Goal: Transaction & Acquisition: Purchase product/service

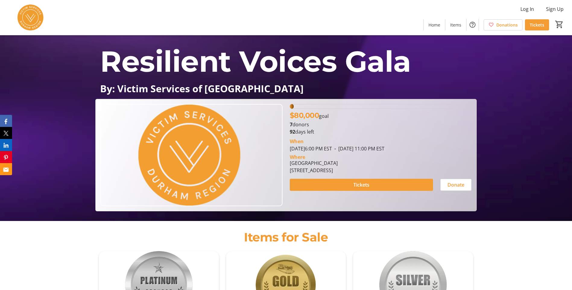
scroll to position [68, 0]
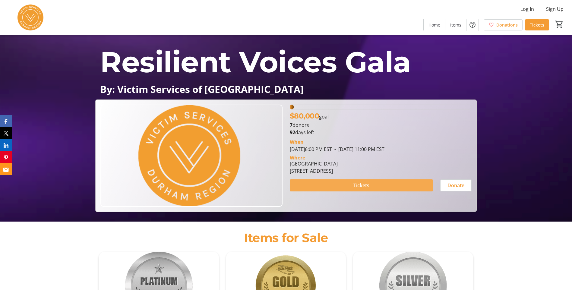
click at [366, 185] on span "Tickets" at bounding box center [362, 185] width 16 height 7
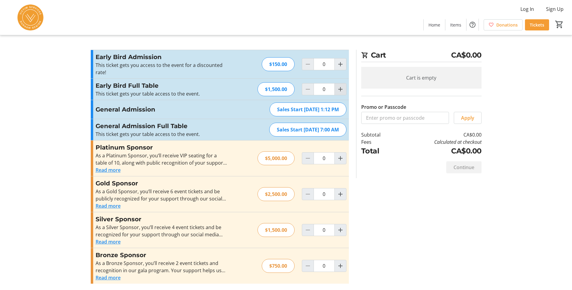
click at [341, 88] on mat-icon "Increment by one" at bounding box center [340, 89] width 7 height 7
type input "2"
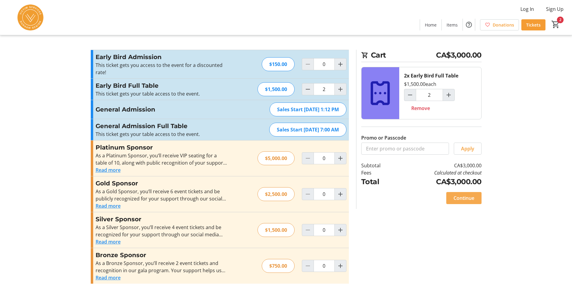
click at [463, 197] on span "Continue" at bounding box center [464, 198] width 21 height 7
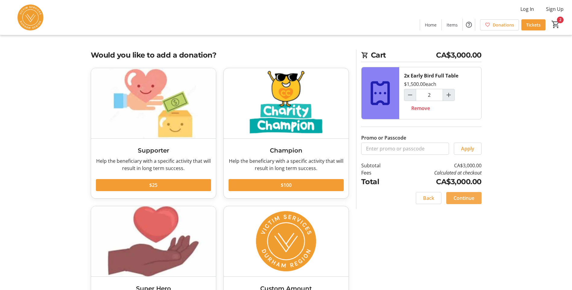
click at [474, 198] on span "Continue" at bounding box center [464, 198] width 21 height 7
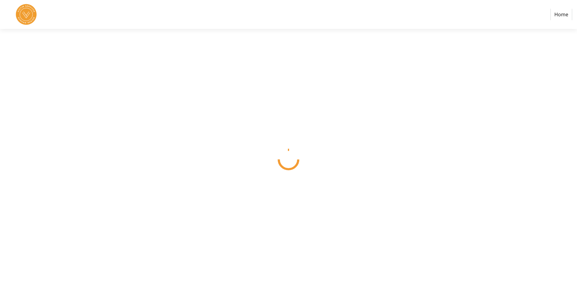
select select "CA"
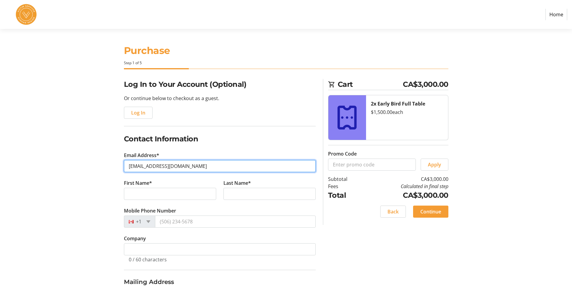
type input "[EMAIL_ADDRESS][DOMAIN_NAME]"
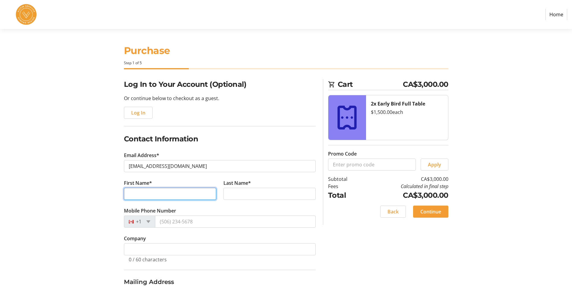
click at [148, 194] on input "First Name*" at bounding box center [170, 194] width 92 height 12
type input "[PERSON_NAME]"
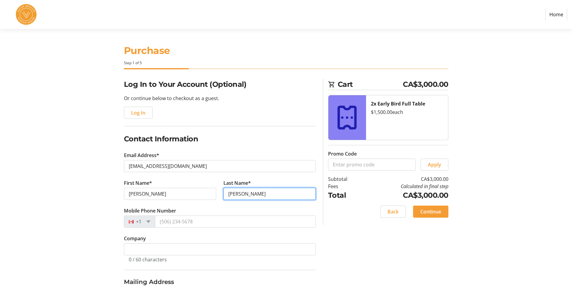
type input "[PERSON_NAME]"
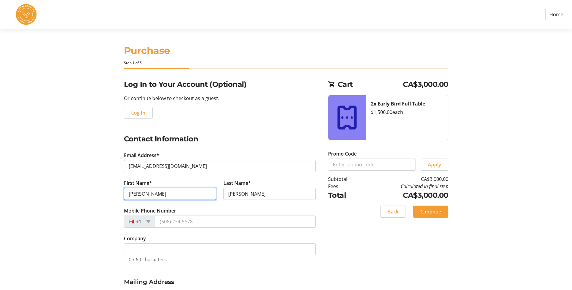
drag, startPoint x: 149, startPoint y: 194, endPoint x: 149, endPoint y: 189, distance: 5.1
click at [147, 192] on input "[PERSON_NAME]" at bounding box center [170, 194] width 92 height 12
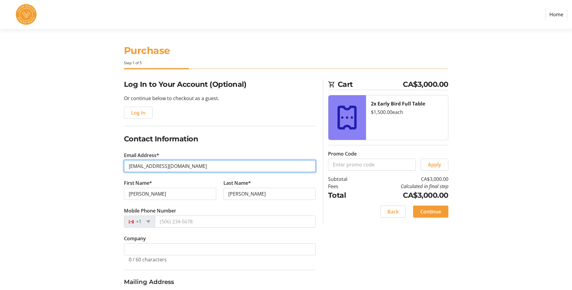
drag, startPoint x: 143, startPoint y: 165, endPoint x: 114, endPoint y: 163, distance: 29.3
click at [115, 164] on div "Log In to Your Account (Optional) Or continue below to checkout as a guest. Log…" at bounding box center [286, 229] width 398 height 300
type input "[EMAIL_ADDRESS][DOMAIN_NAME]"
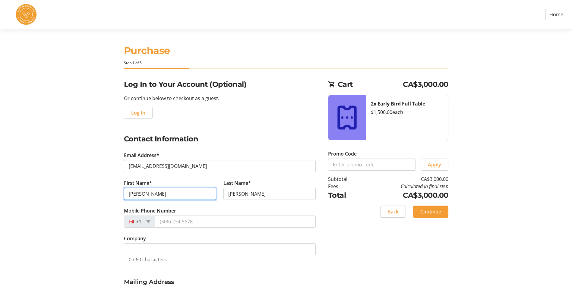
drag, startPoint x: 145, startPoint y: 196, endPoint x: 102, endPoint y: 197, distance: 43.1
click at [103, 195] on div "Log In to Your Account (Optional) Or continue below to checkout as a guest. Log…" at bounding box center [286, 229] width 398 height 300
type input "[PERSON_NAME]"
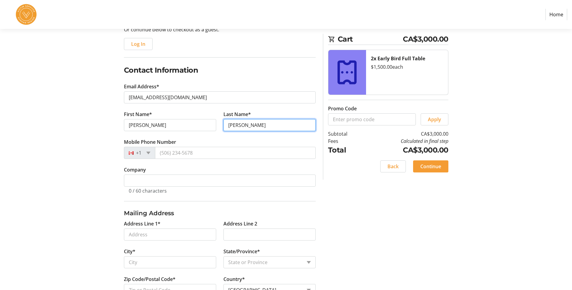
scroll to position [89, 0]
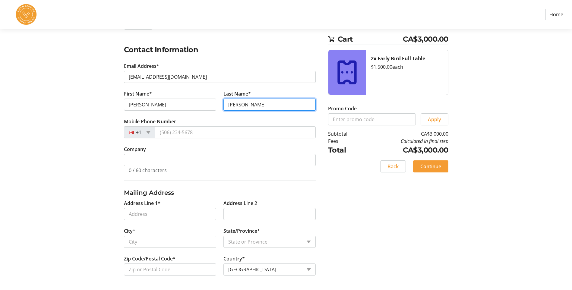
type input "[PERSON_NAME]"
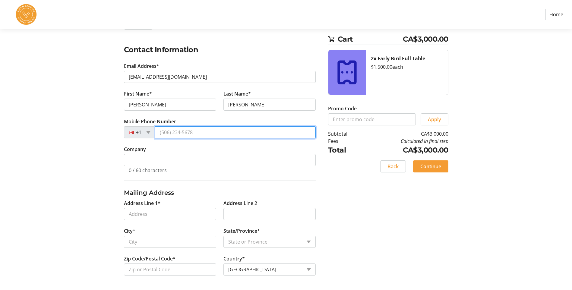
click at [180, 131] on input "Mobile Phone Number" at bounding box center [235, 132] width 161 height 12
type input "[PHONE_NUMBER]"
click at [149, 166] on div "0 / 60 characters" at bounding box center [148, 169] width 38 height 7
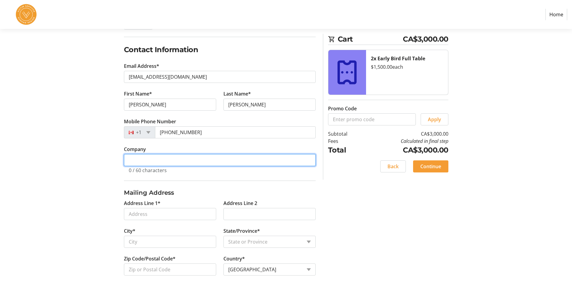
click at [152, 162] on input "Company" at bounding box center [220, 160] width 192 height 12
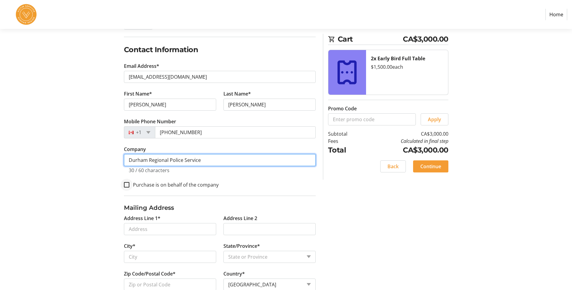
type input "Durham Regional Police Service"
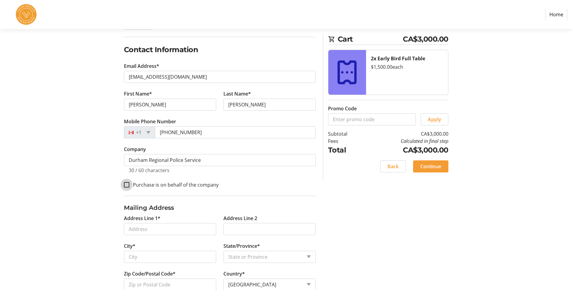
click at [126, 185] on input "Purchase is on behalf of the company" at bounding box center [126, 184] width 5 height 5
checkbox input "true"
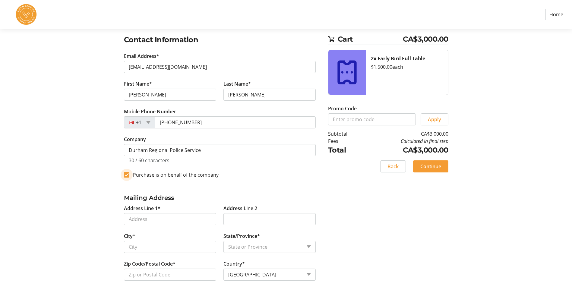
scroll to position [104, 0]
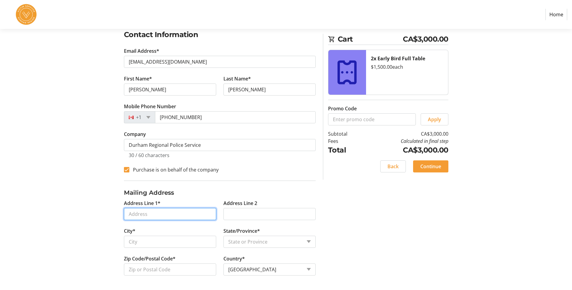
click at [167, 213] on input "Address Line 1*" at bounding box center [170, 214] width 92 height 12
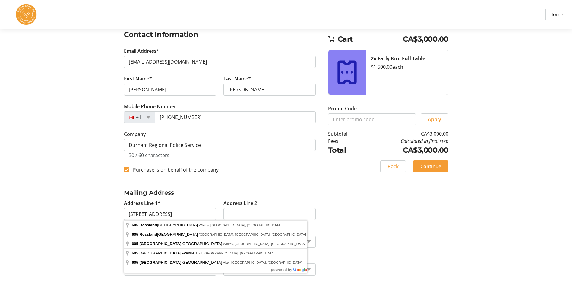
type input "[STREET_ADDRESS]"
type input "Whitby"
select select "ON"
type input "L1N 0B7"
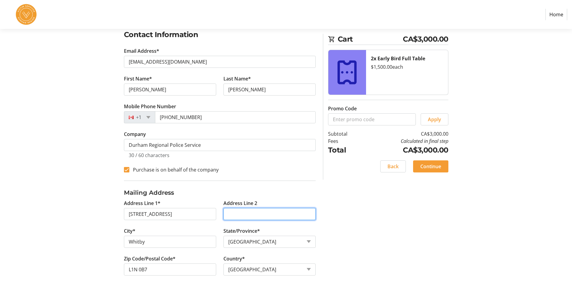
click at [243, 215] on input "Address Line 2" at bounding box center [270, 214] width 92 height 12
type input "Box 911"
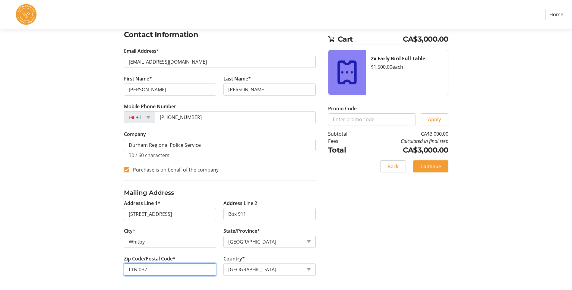
click at [152, 267] on input "L1N 0B7" at bounding box center [170, 270] width 92 height 12
type input "L1N 0B8"
click at [367, 265] on div "Log In to Your Account (Optional) Or continue below to checkout as a guest. Log…" at bounding box center [286, 132] width 398 height 315
click at [443, 166] on span at bounding box center [430, 166] width 35 height 14
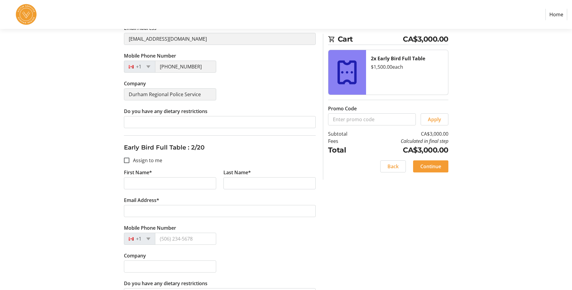
scroll to position [151, 0]
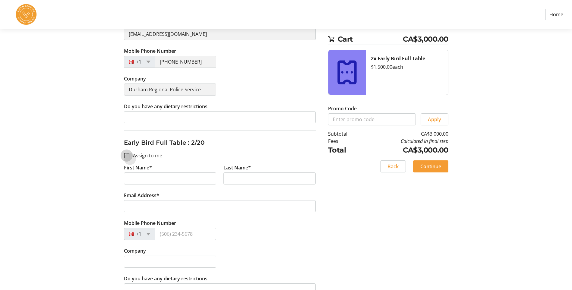
click at [128, 157] on input "Assign to me" at bounding box center [126, 155] width 5 height 5
checkbox input "true"
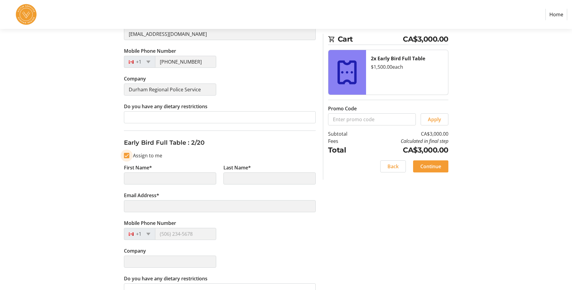
type input "[PERSON_NAME]"
type input "[EMAIL_ADDRESS][DOMAIN_NAME]"
type input "[PHONE_NUMBER]"
type input "Durham Regional Police Service"
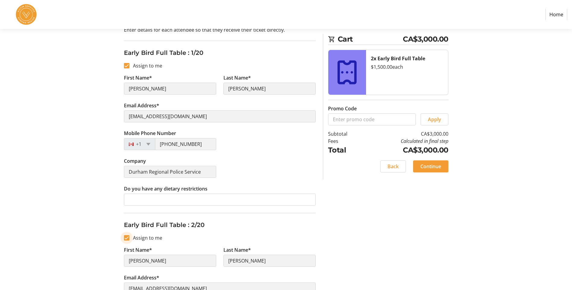
scroll to position [121, 0]
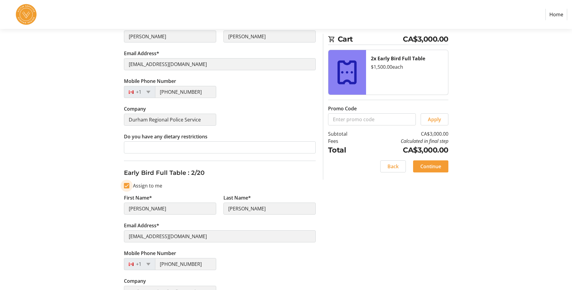
click at [127, 186] on input "Assign to me" at bounding box center [126, 185] width 5 height 5
checkbox input "false"
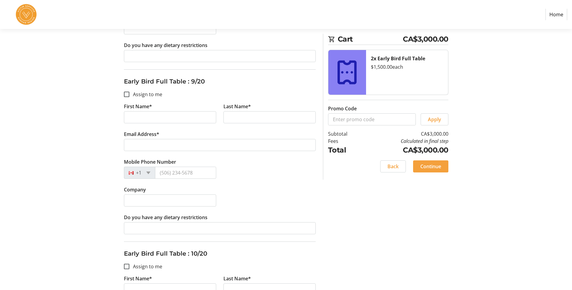
click at [427, 168] on span "Continue" at bounding box center [430, 166] width 21 height 7
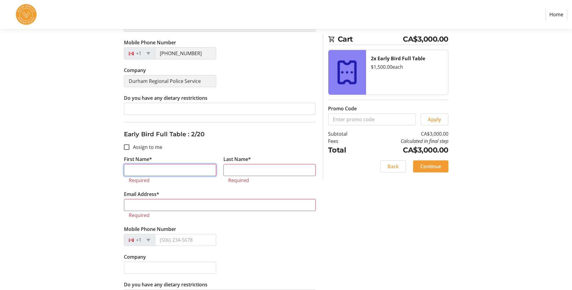
scroll to position [156, 0]
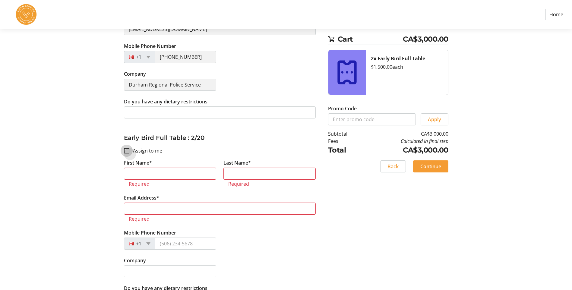
click at [128, 150] on input "Assign to me" at bounding box center [126, 150] width 5 height 5
checkbox input "true"
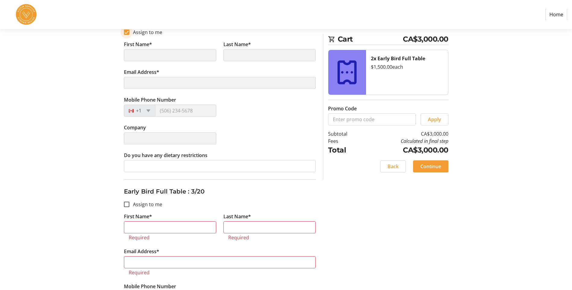
scroll to position [306, 0]
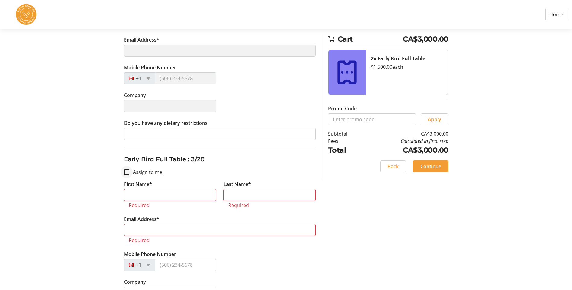
type input "[PERSON_NAME]"
type input "[EMAIL_ADDRESS][DOMAIN_NAME]"
type input "[PHONE_NUMBER]"
type input "Durham Regional Police Service"
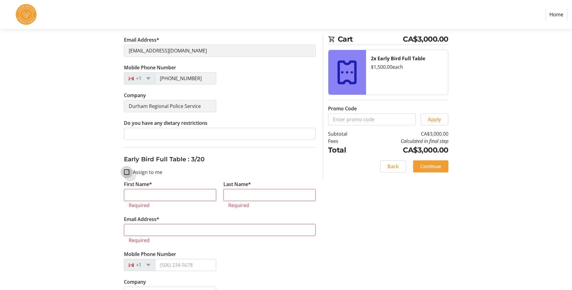
click at [128, 171] on input "Assign to me" at bounding box center [126, 172] width 5 height 5
checkbox input "true"
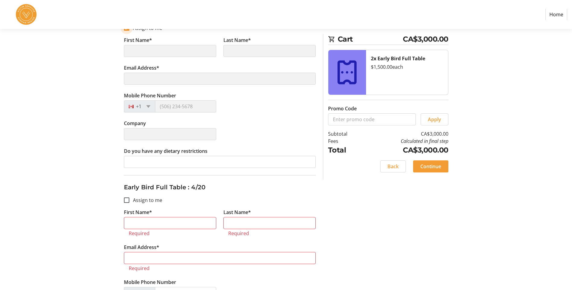
scroll to position [487, 0]
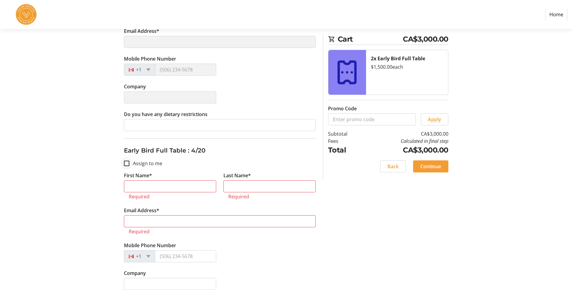
type input "[PERSON_NAME]"
type input "[EMAIL_ADDRESS][DOMAIN_NAME]"
type input "[PHONE_NUMBER]"
type input "Durham Regional Police Service"
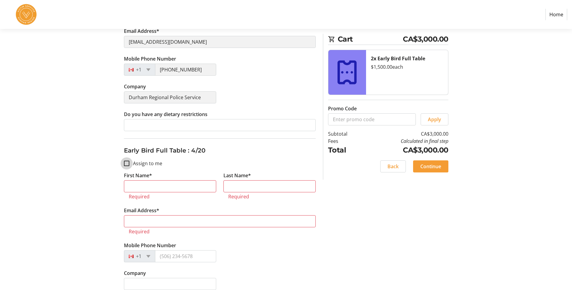
click at [129, 165] on input "Assign to me" at bounding box center [126, 163] width 5 height 5
checkbox input "true"
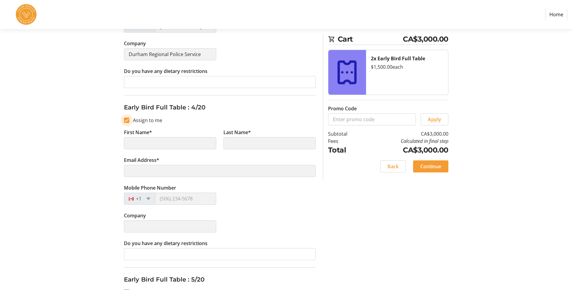
scroll to position [699, 0]
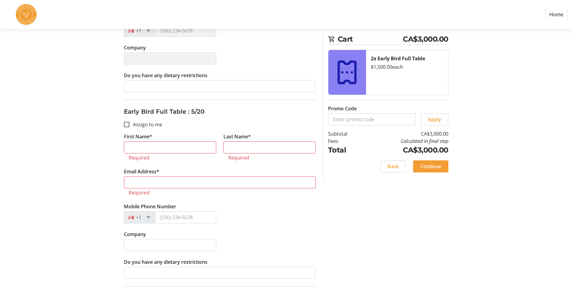
type input "[PERSON_NAME]"
type input "[EMAIL_ADDRESS][DOMAIN_NAME]"
type input "[PHONE_NUMBER]"
type input "Durham Regional Police Service"
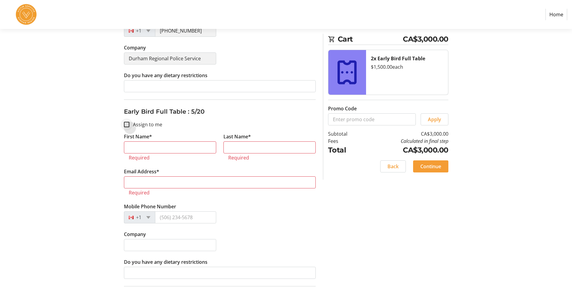
click at [127, 128] on div at bounding box center [126, 124] width 14 height 14
checkbox input "true"
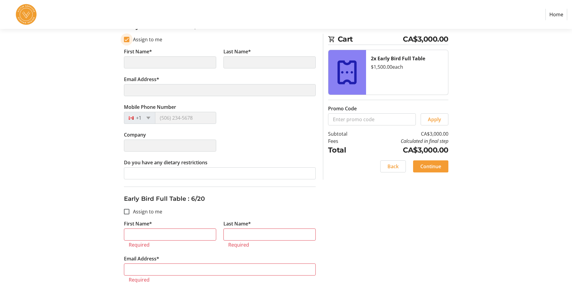
type input "[PERSON_NAME]"
type input "[EMAIL_ADDRESS][DOMAIN_NAME]"
type input "[PHONE_NUMBER]"
type input "Durham Regional Police Service"
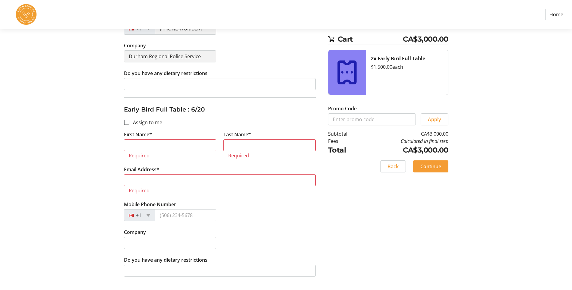
scroll to position [880, 0]
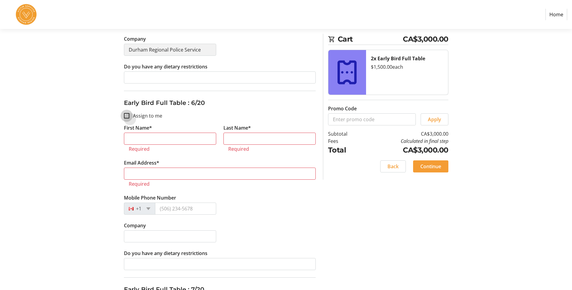
click at [128, 116] on input "Assign to me" at bounding box center [126, 115] width 5 height 5
checkbox input "true"
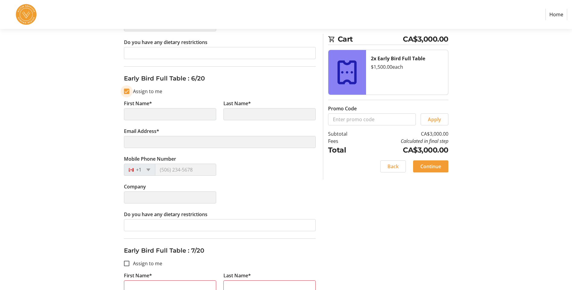
scroll to position [1061, 0]
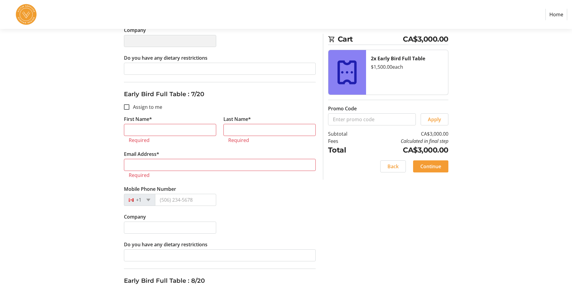
type input "[PERSON_NAME]"
type input "[EMAIL_ADDRESS][DOMAIN_NAME]"
type input "[PHONE_NUMBER]"
type input "Durham Regional Police Service"
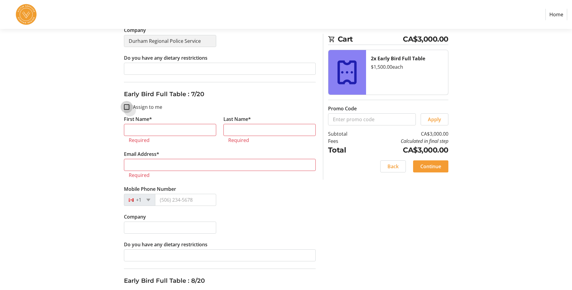
click at [128, 108] on input "Assign to me" at bounding box center [126, 106] width 5 height 5
checkbox input "true"
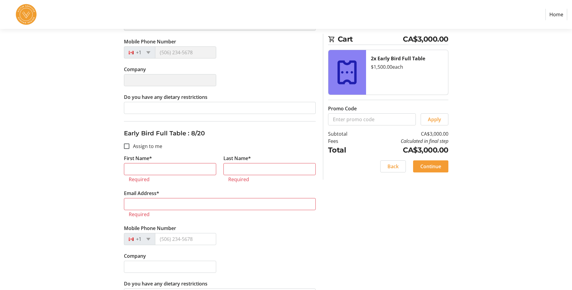
scroll to position [1241, 0]
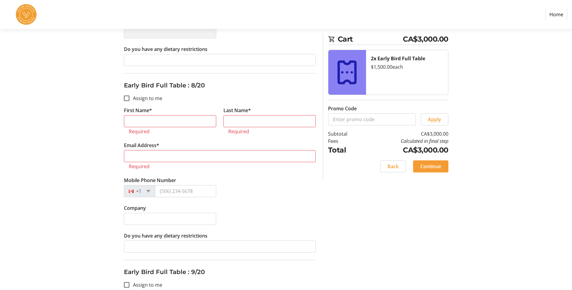
type input "[PERSON_NAME]"
type input "[EMAIL_ADDRESS][DOMAIN_NAME]"
type input "[PHONE_NUMBER]"
type input "Durham Regional Police Service"
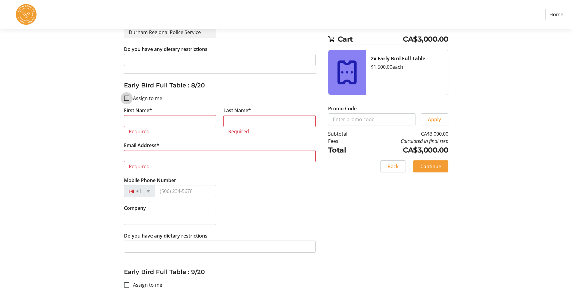
click at [129, 98] on input "Assign to me" at bounding box center [126, 98] width 5 height 5
checkbox input "true"
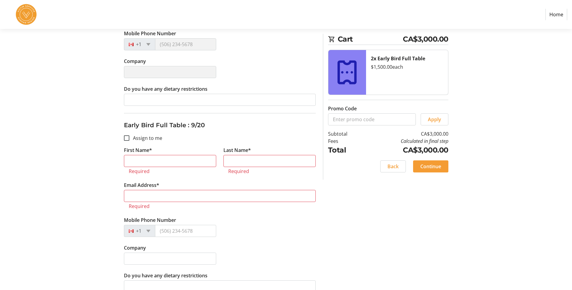
type input "[PERSON_NAME]"
type input "[EMAIL_ADDRESS][DOMAIN_NAME]"
type input "[PHONE_NUMBER]"
type input "Durham Regional Police Service"
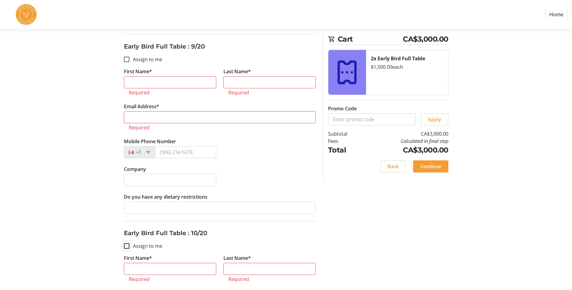
scroll to position [1513, 0]
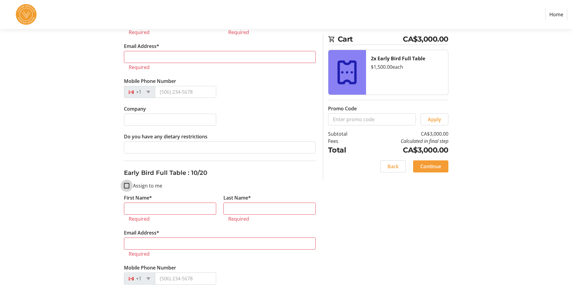
click at [129, 188] on input "Assign to me" at bounding box center [126, 185] width 5 height 5
checkbox input "true"
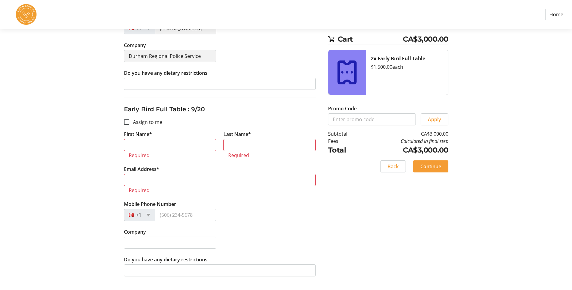
scroll to position [1362, 0]
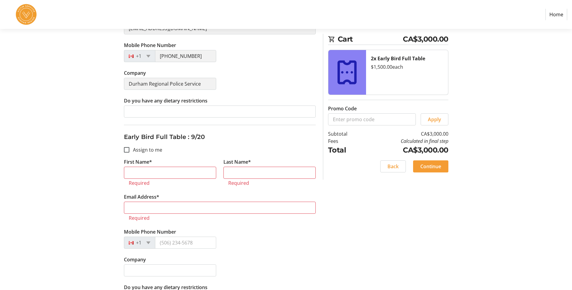
type input "[PERSON_NAME]"
type input "[EMAIL_ADDRESS][DOMAIN_NAME]"
type input "[PHONE_NUMBER]"
type input "Durham Regional Police Service"
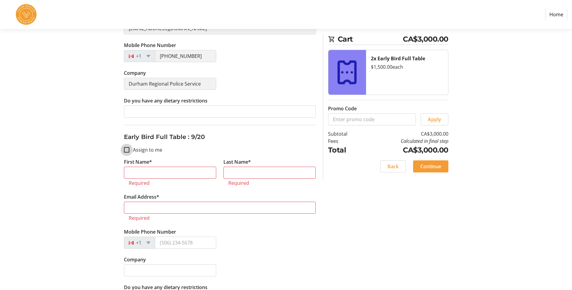
click at [127, 151] on input "Assign to me" at bounding box center [126, 149] width 5 height 5
checkbox input "true"
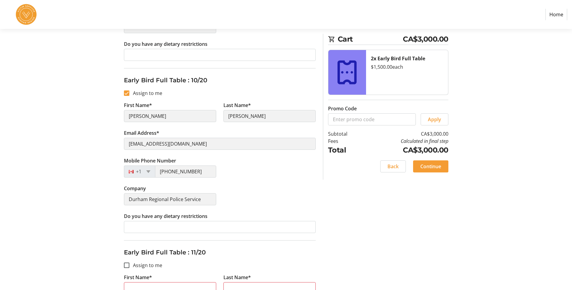
type input "[PERSON_NAME]"
type input "[EMAIL_ADDRESS][DOMAIN_NAME]"
type input "[PHONE_NUMBER]"
type input "Durham Regional Police Service"
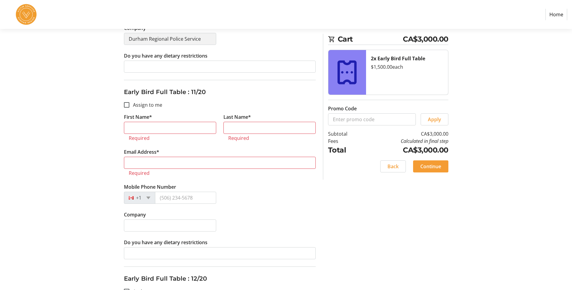
scroll to position [1754, 0]
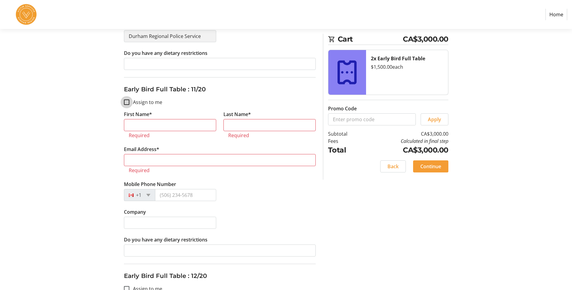
click at [127, 103] on input "Assign to me" at bounding box center [126, 102] width 5 height 5
checkbox input "true"
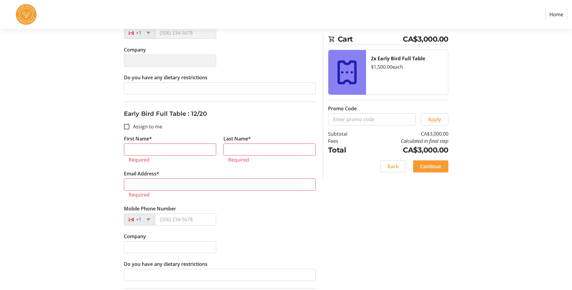
scroll to position [1905, 0]
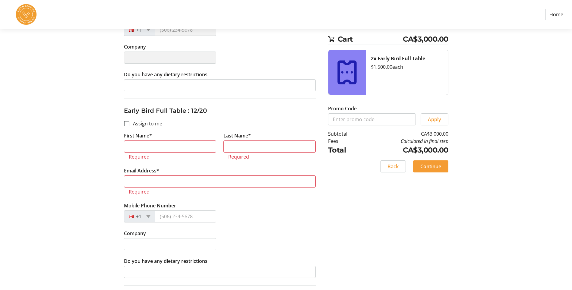
type input "[PERSON_NAME]"
type input "[EMAIL_ADDRESS][DOMAIN_NAME]"
type input "[PHONE_NUMBER]"
type input "Durham Regional Police Service"
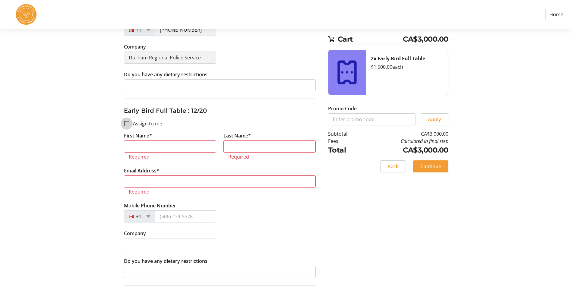
click at [129, 122] on input "Assign to me" at bounding box center [126, 123] width 5 height 5
checkbox input "true"
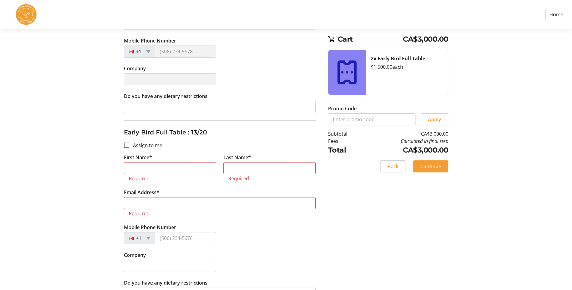
scroll to position [2056, 0]
type input "[PERSON_NAME]"
type input "[EMAIL_ADDRESS][DOMAIN_NAME]"
type input "[PHONE_NUMBER]"
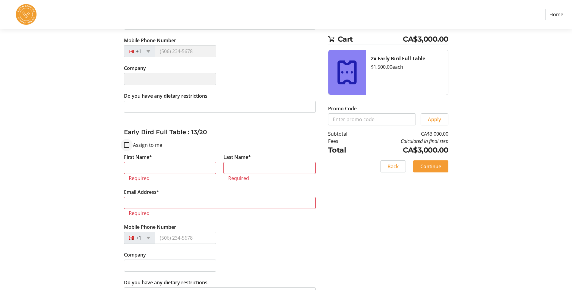
type input "Durham Regional Police Service"
click at [126, 144] on input "Assign to me" at bounding box center [126, 144] width 5 height 5
checkbox input "true"
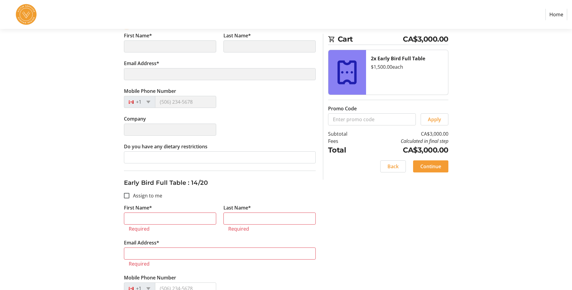
scroll to position [2237, 0]
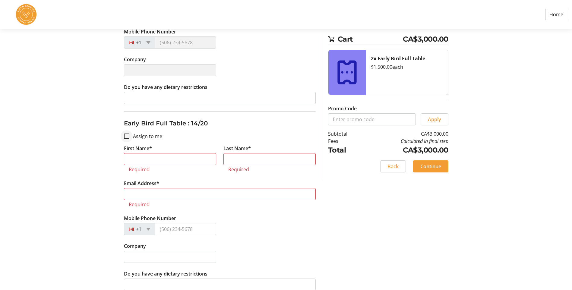
type input "[PERSON_NAME]"
type input "[EMAIL_ADDRESS][DOMAIN_NAME]"
type input "[PHONE_NUMBER]"
type input "Durham Regional Police Service"
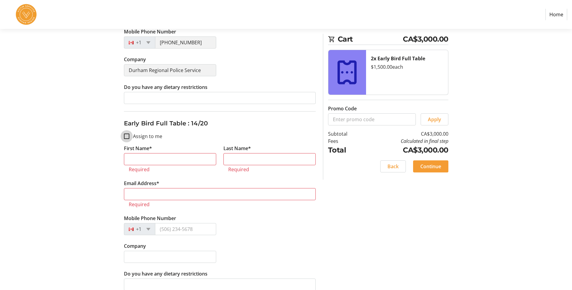
click at [128, 137] on input "Assign to me" at bounding box center [126, 136] width 5 height 5
checkbox input "true"
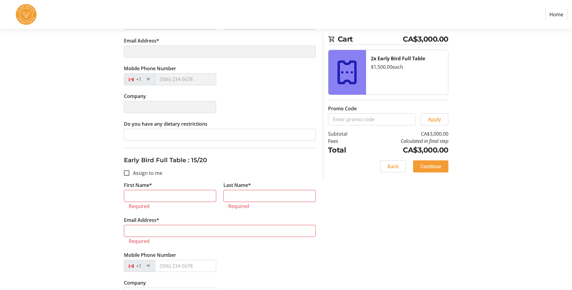
scroll to position [2388, 0]
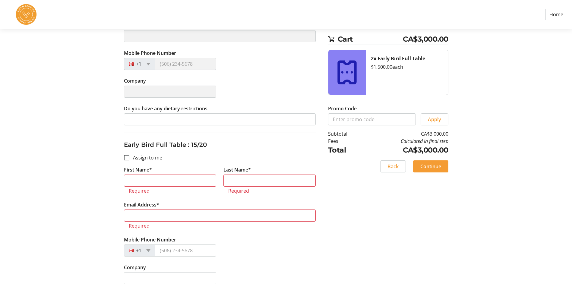
type input "[PERSON_NAME]"
type input "[EMAIL_ADDRESS][DOMAIN_NAME]"
type input "[PHONE_NUMBER]"
type input "Durham Regional Police Service"
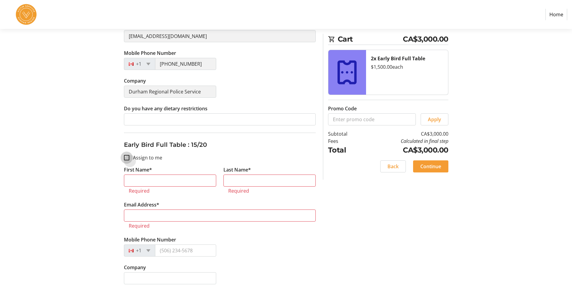
drag, startPoint x: 127, startPoint y: 155, endPoint x: 132, endPoint y: 154, distance: 5.2
click at [128, 155] on input "Assign to me" at bounding box center [126, 157] width 5 height 5
checkbox input "true"
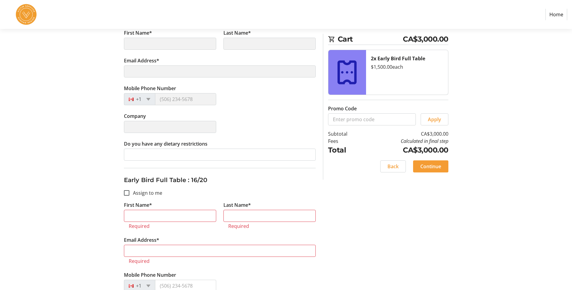
scroll to position [2569, 0]
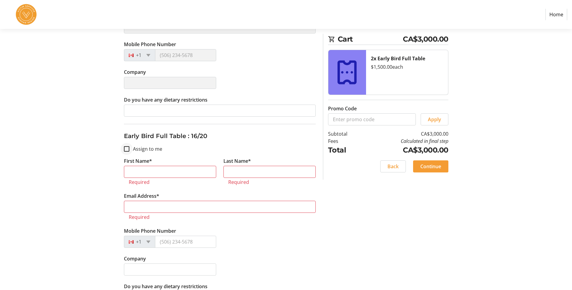
type input "[PERSON_NAME]"
type input "[EMAIL_ADDRESS][DOMAIN_NAME]"
type input "[PHONE_NUMBER]"
type input "Durham Regional Police Service"
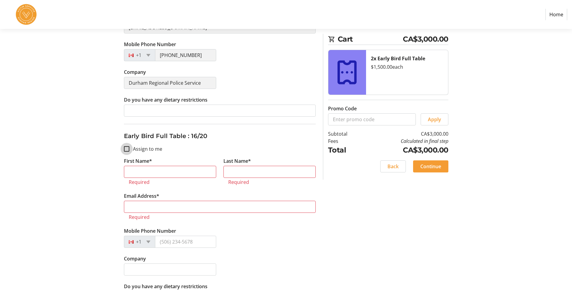
click at [127, 148] on input "Assign to me" at bounding box center [126, 148] width 5 height 5
checkbox input "true"
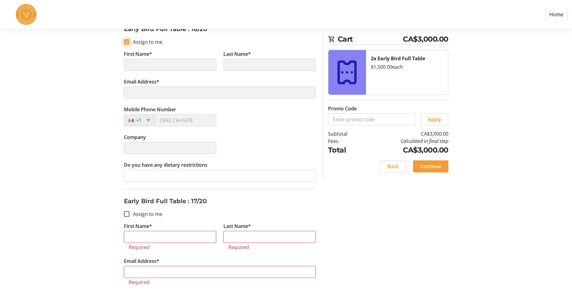
scroll to position [2750, 0]
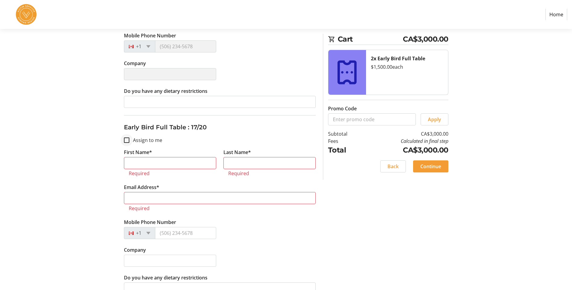
type input "[PERSON_NAME]"
type input "[EMAIL_ADDRESS][DOMAIN_NAME]"
type input "[PHONE_NUMBER]"
type input "Durham Regional Police Service"
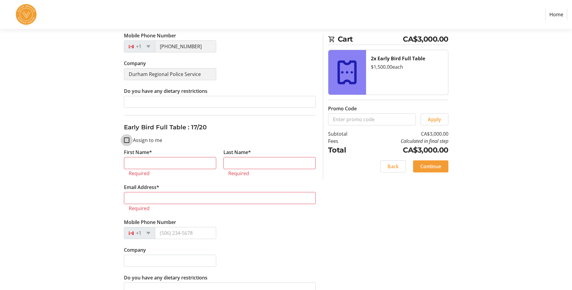
click at [129, 142] on input "Assign to me" at bounding box center [126, 140] width 5 height 5
checkbox input "true"
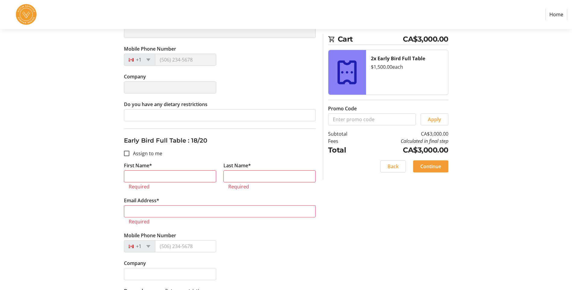
scroll to position [2931, 0]
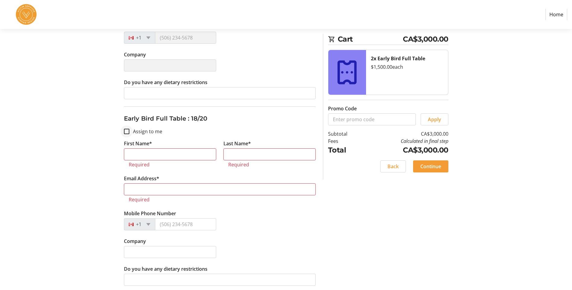
type input "[PERSON_NAME]"
type input "[EMAIL_ADDRESS][DOMAIN_NAME]"
type input "[PHONE_NUMBER]"
type input "Durham Regional Police Service"
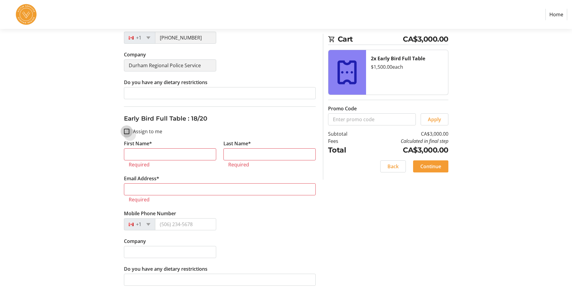
click at [127, 132] on input "Assign to me" at bounding box center [126, 131] width 5 height 5
checkbox input "true"
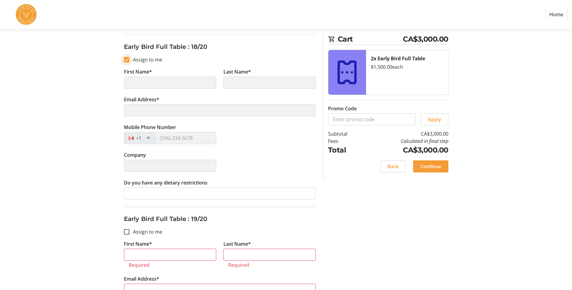
scroll to position [3081, 0]
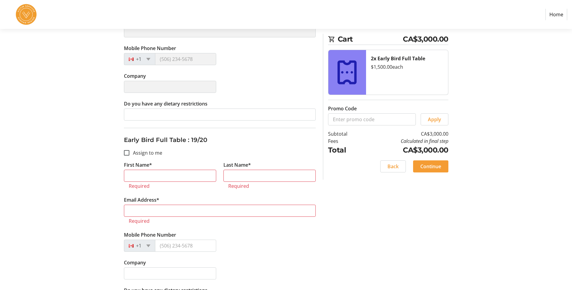
type input "[PERSON_NAME]"
type input "[EMAIL_ADDRESS][DOMAIN_NAME]"
type input "[PHONE_NUMBER]"
type input "Durham Regional Police Service"
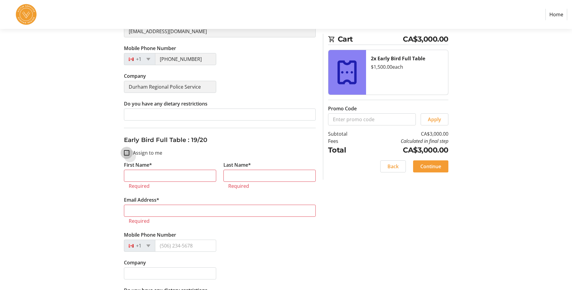
click at [126, 152] on input "Assign to me" at bounding box center [126, 152] width 5 height 5
checkbox input "true"
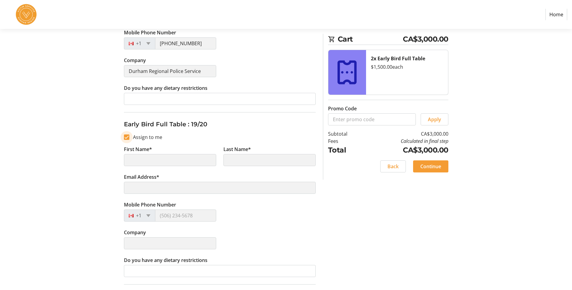
type input "[PERSON_NAME]"
type input "[EMAIL_ADDRESS][DOMAIN_NAME]"
type input "[PHONE_NUMBER]"
type input "Durham Regional Police Service"
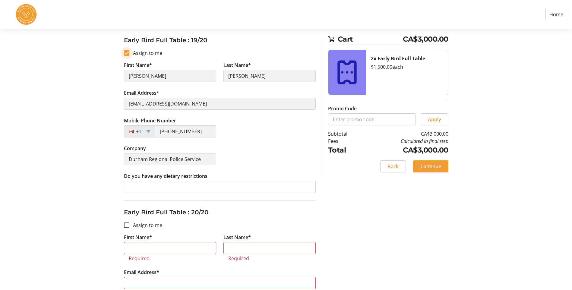
scroll to position [3172, 0]
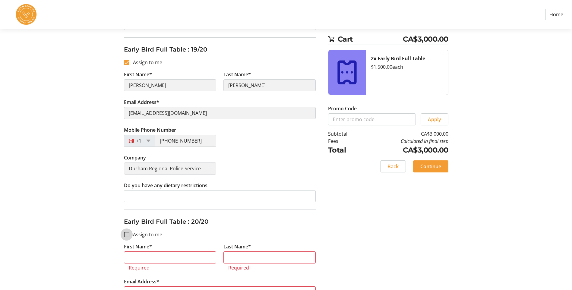
click at [126, 234] on input "Assign to me" at bounding box center [126, 234] width 5 height 5
checkbox input "true"
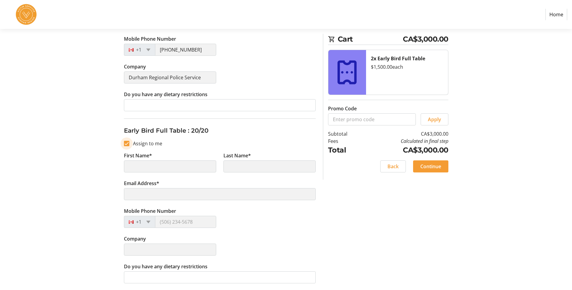
scroll to position [3264, 0]
type input "[PERSON_NAME]"
type input "[EMAIL_ADDRESS][DOMAIN_NAME]"
type input "[PHONE_NUMBER]"
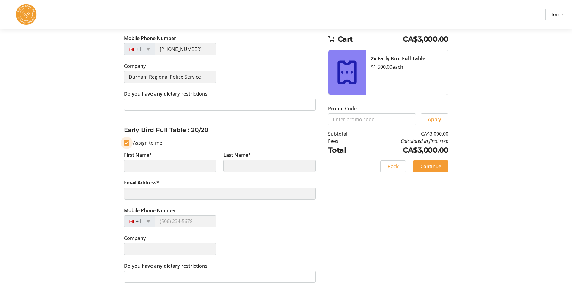
type input "Durham Regional Police Service"
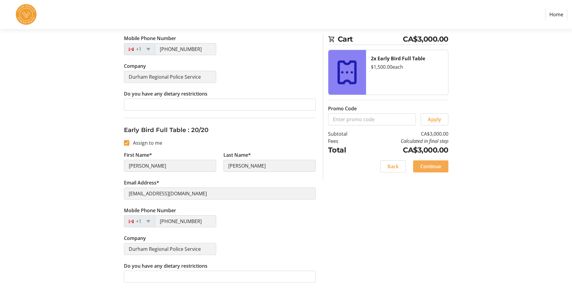
click at [436, 166] on span "Continue" at bounding box center [430, 166] width 21 height 7
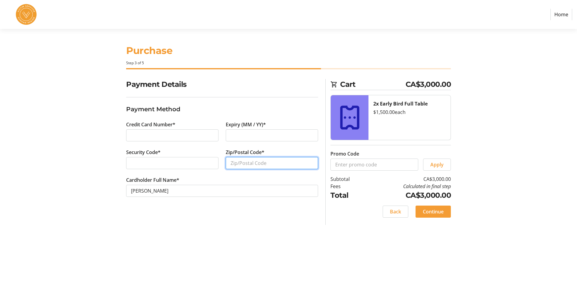
click at [236, 157] on input "Zip/Postal Code*" at bounding box center [272, 163] width 92 height 12
type input "L1N 0B8"
click at [442, 212] on span "Continue" at bounding box center [433, 211] width 21 height 7
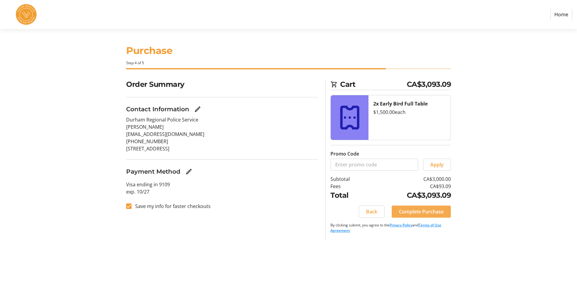
click at [418, 213] on span "Complete Purchase" at bounding box center [421, 211] width 45 height 7
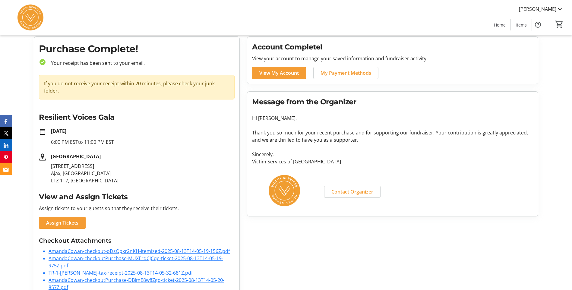
scroll to position [16, 0]
